Goal: Transaction & Acquisition: Purchase product/service

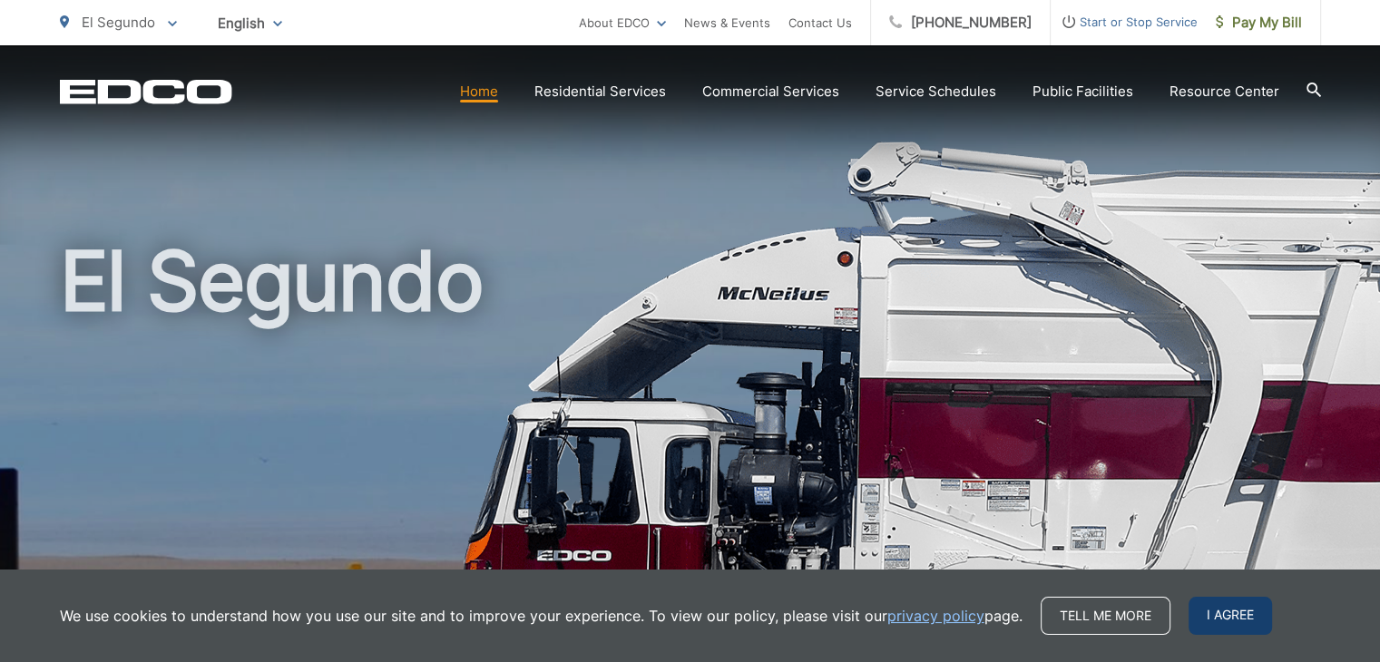
click at [1226, 607] on span "I agree" at bounding box center [1230, 616] width 83 height 38
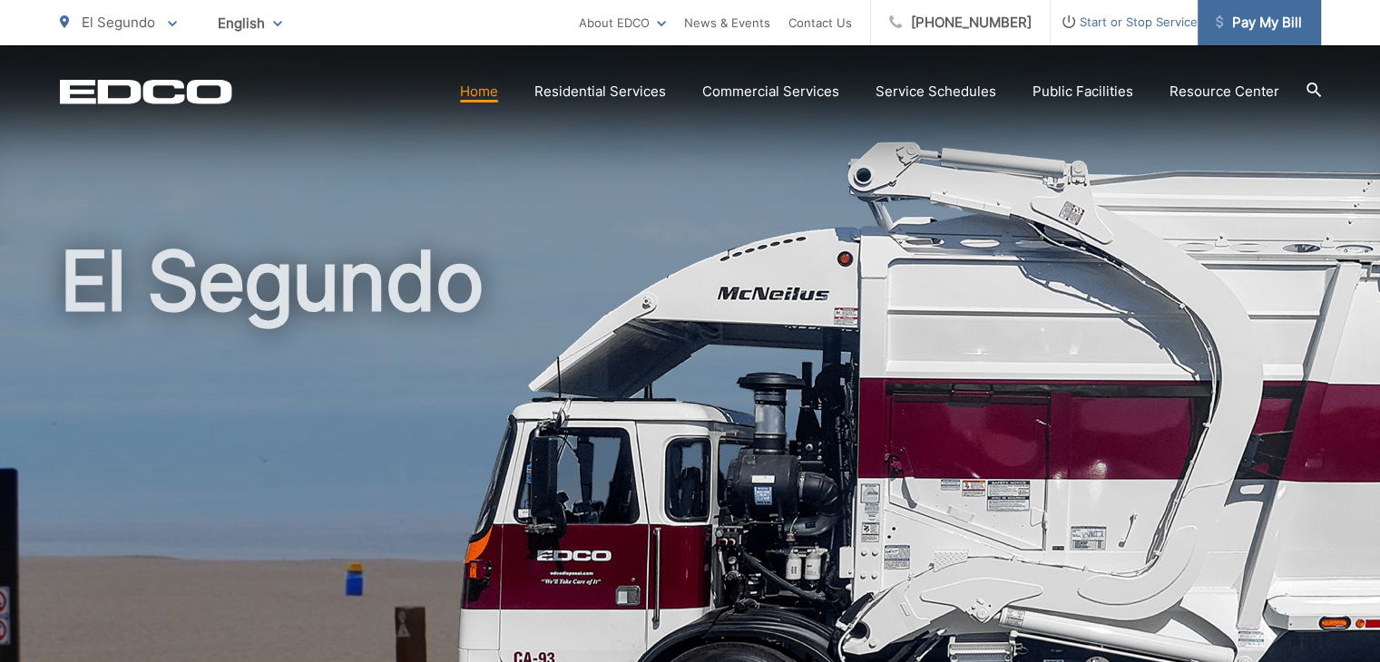
click at [1239, 26] on span "Pay My Bill" at bounding box center [1259, 23] width 86 height 22
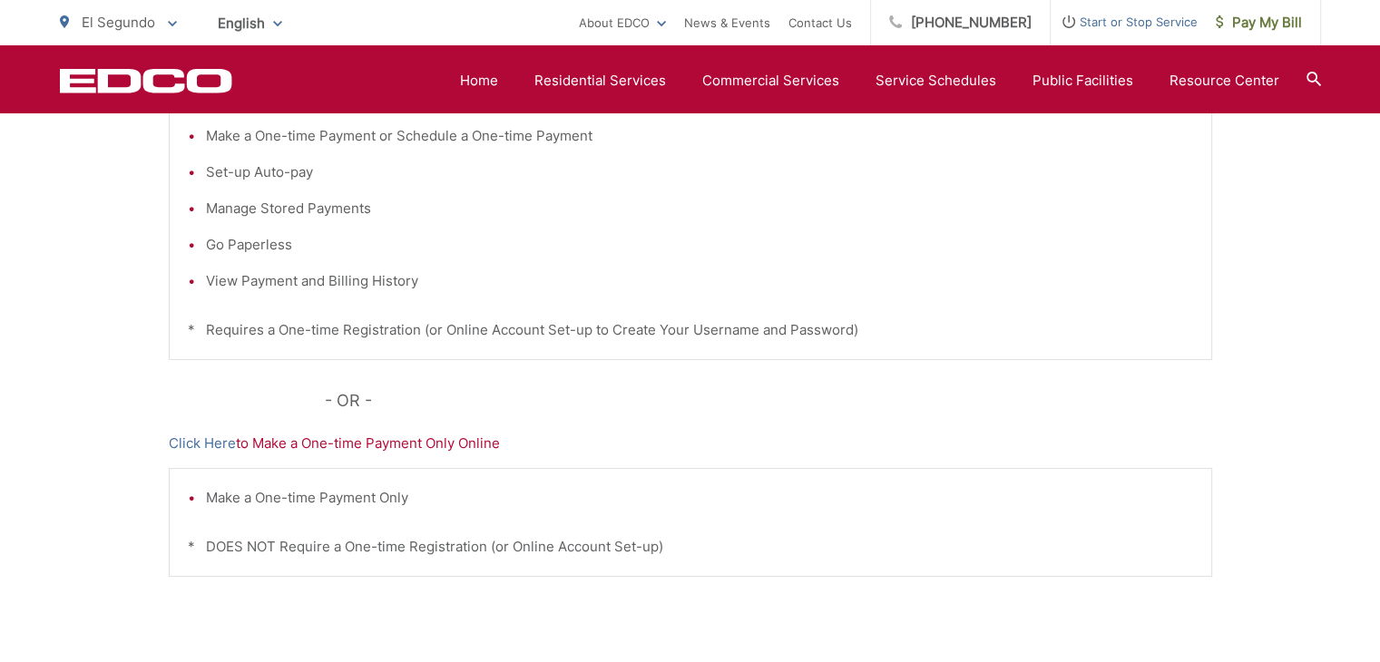
scroll to position [464, 0]
click at [303, 498] on li "Make a One-time Payment Only" at bounding box center [699, 499] width 987 height 22
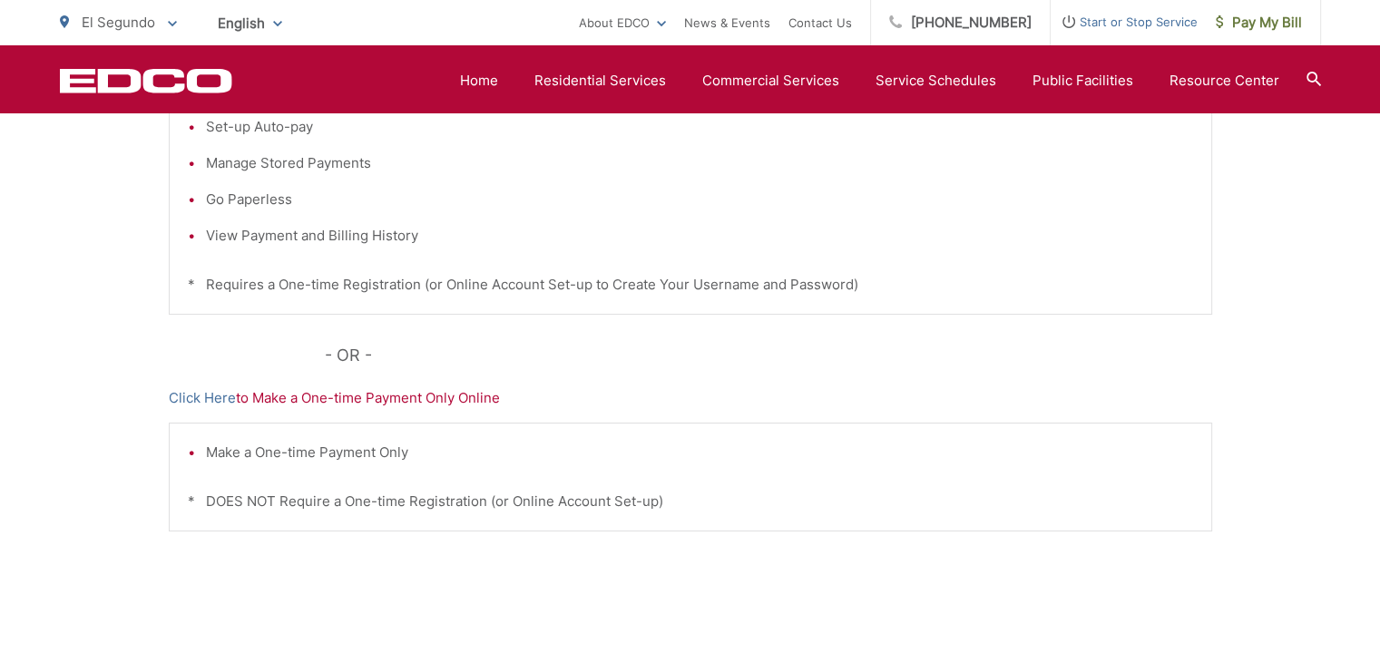
scroll to position [511, 0]
click at [214, 390] on link "Click Here" at bounding box center [202, 398] width 67 height 22
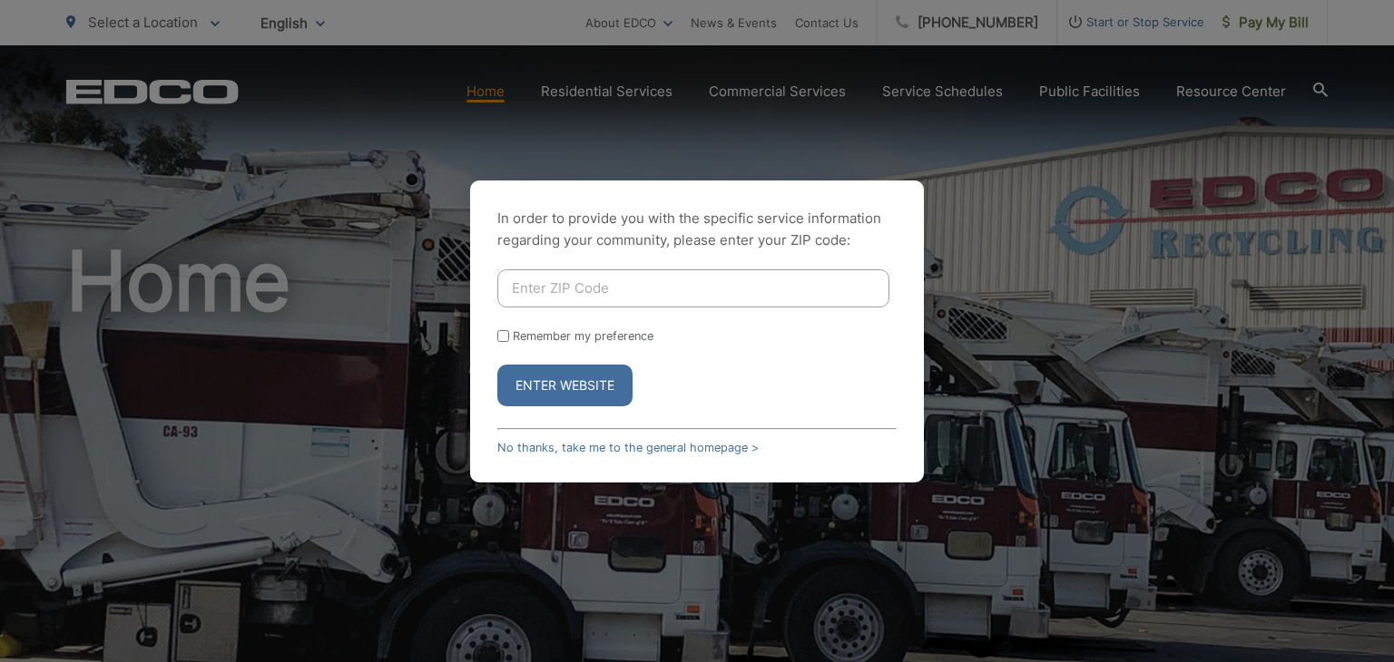
click at [496, 93] on div "In order to provide you with the specific service information regarding your co…" at bounding box center [697, 331] width 1394 height 662
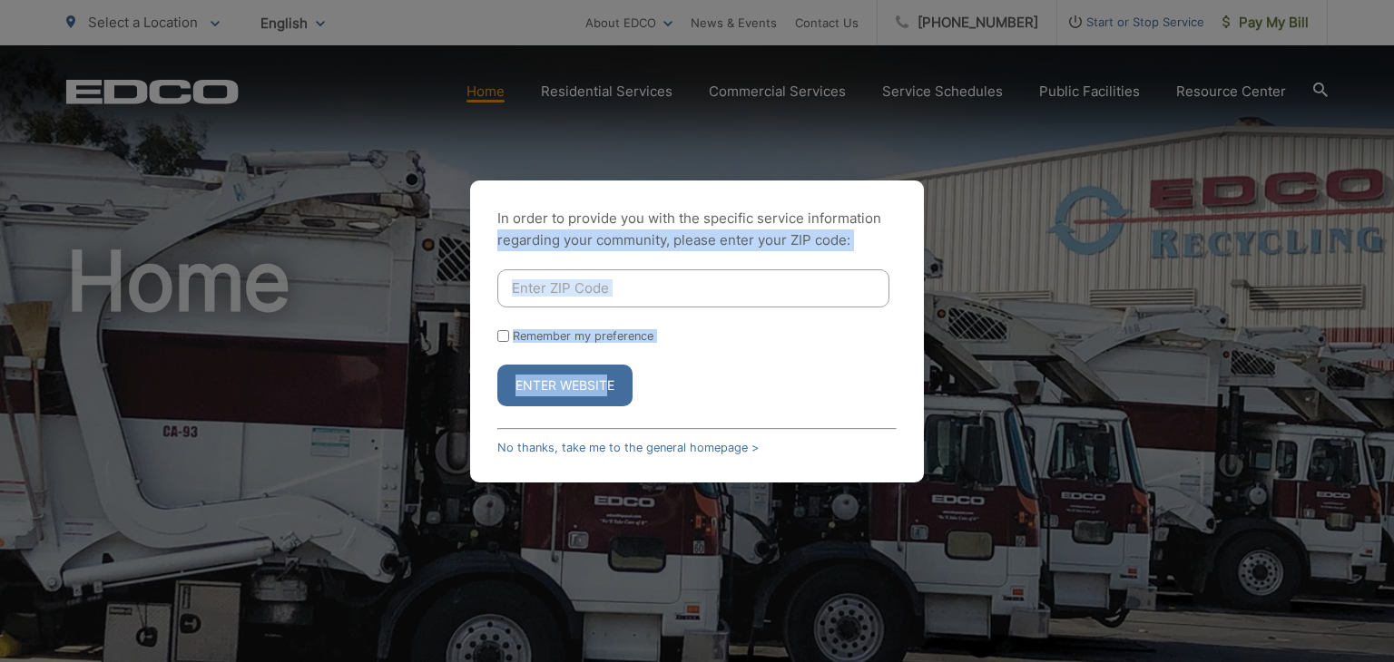
drag, startPoint x: 1266, startPoint y: 24, endPoint x: 604, endPoint y: 375, distance: 748.9
click at [604, 375] on div "In order to provide you with the specific service information regarding your co…" at bounding box center [697, 331] width 1394 height 662
click at [604, 375] on button "Enter Website" at bounding box center [564, 386] width 135 height 42
click at [588, 288] on input "Enter ZIP Code" at bounding box center [693, 288] width 392 height 38
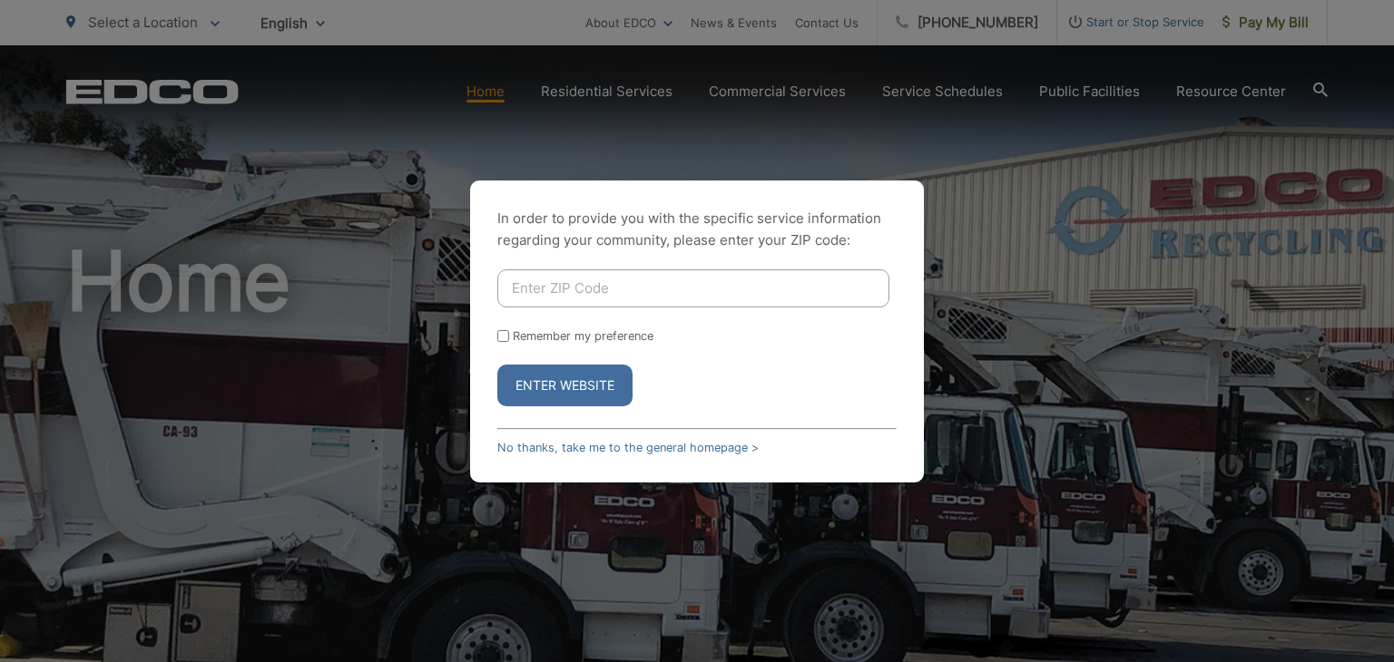
type input "90245"
click at [565, 378] on button "Enter Website" at bounding box center [564, 386] width 135 height 42
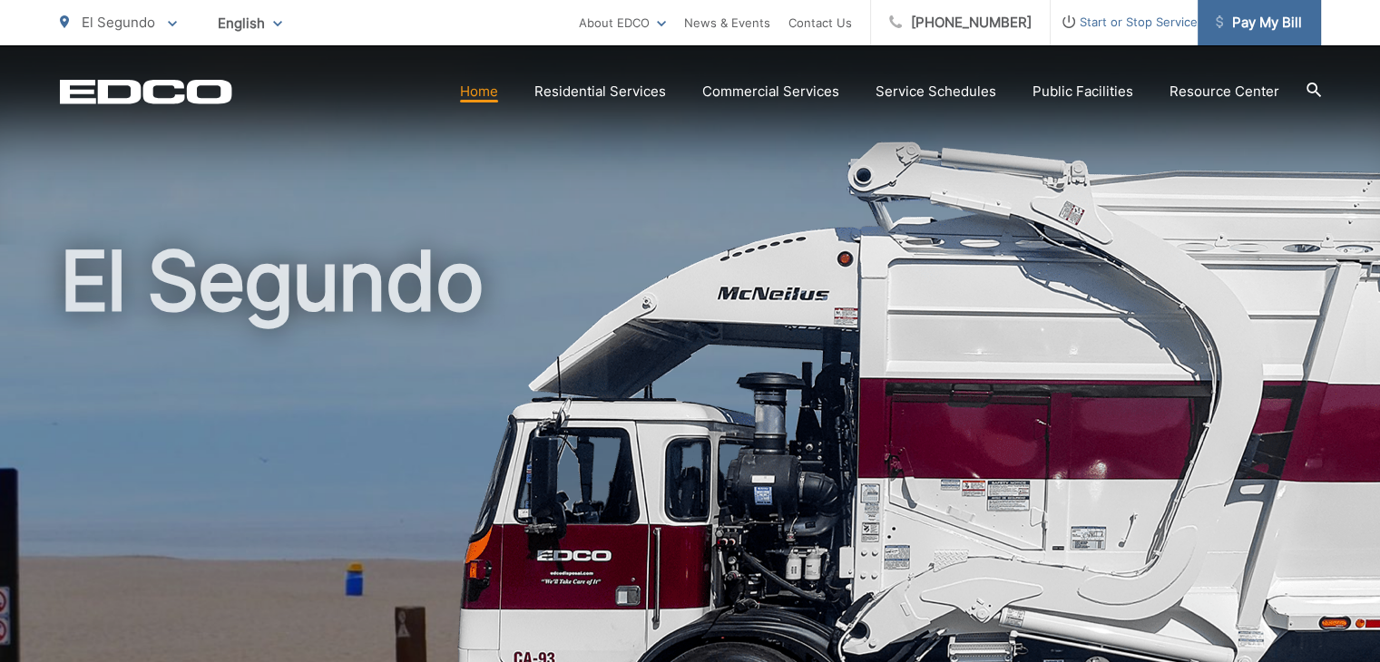
click at [1241, 20] on span "Pay My Bill" at bounding box center [1259, 23] width 86 height 22
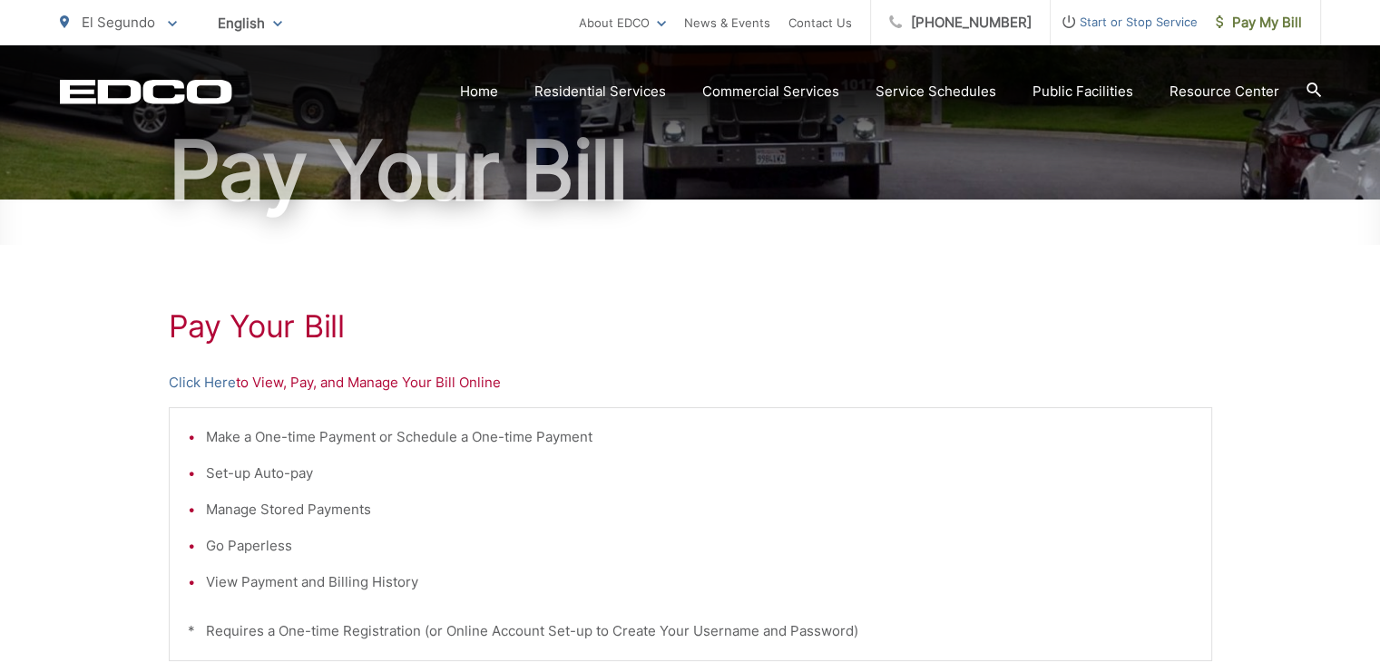
scroll to position [254, 0]
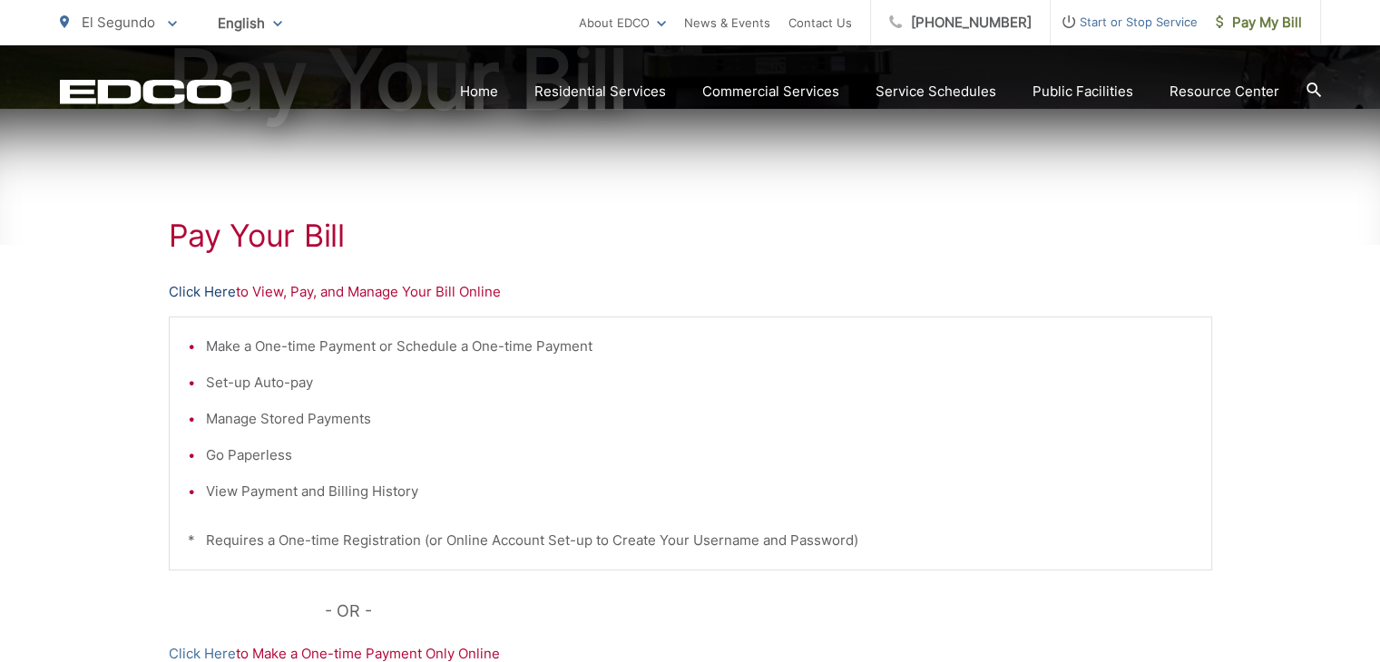
click at [213, 283] on link "Click Here" at bounding box center [202, 292] width 67 height 22
